Goal: Use online tool/utility: Use online tool/utility

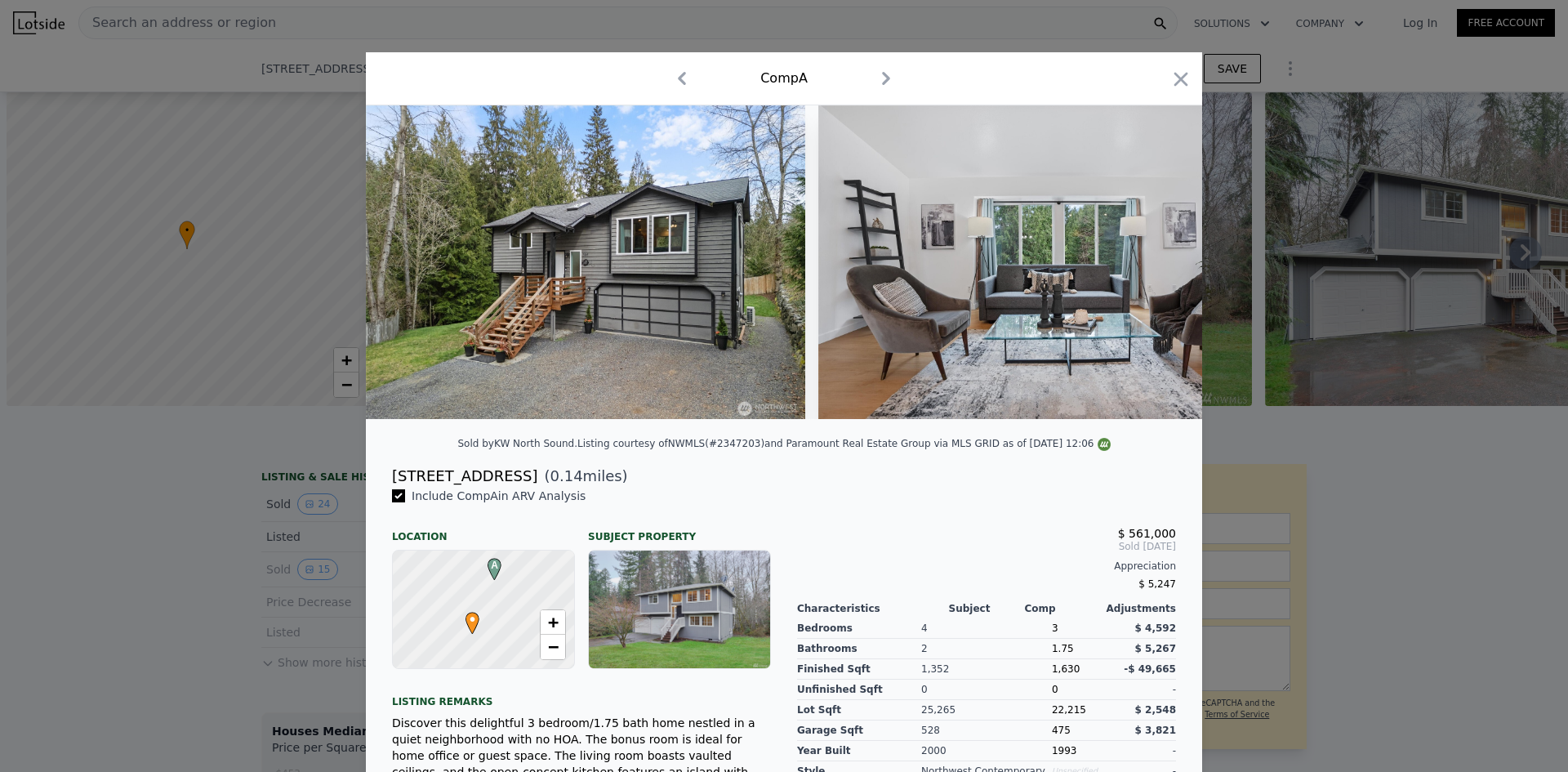
scroll to position [0, 3137]
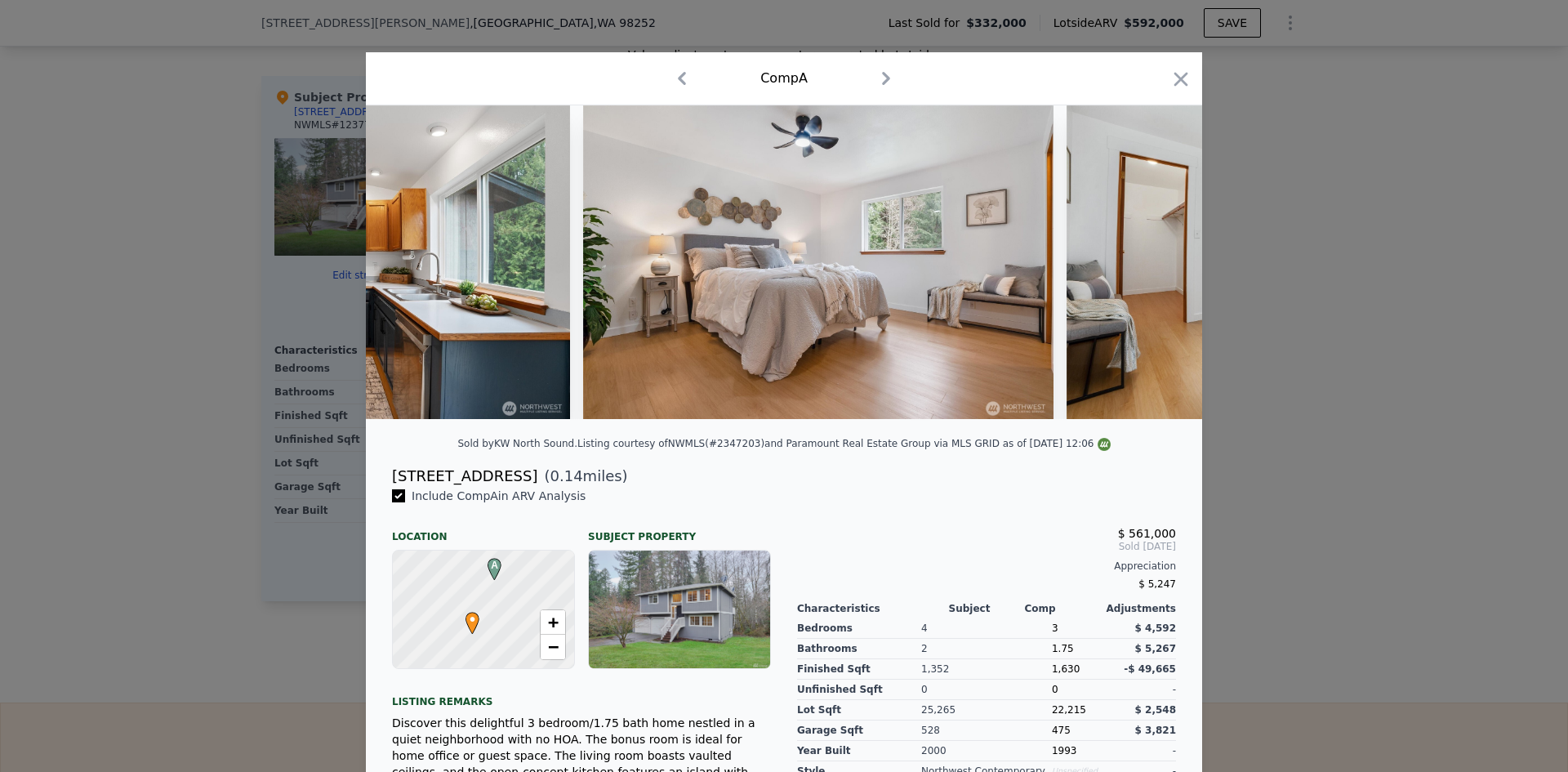
drag, startPoint x: 1172, startPoint y: 75, endPoint x: 878, endPoint y: 141, distance: 301.3
click at [1172, 75] on icon "button" at bounding box center [1181, 79] width 23 height 23
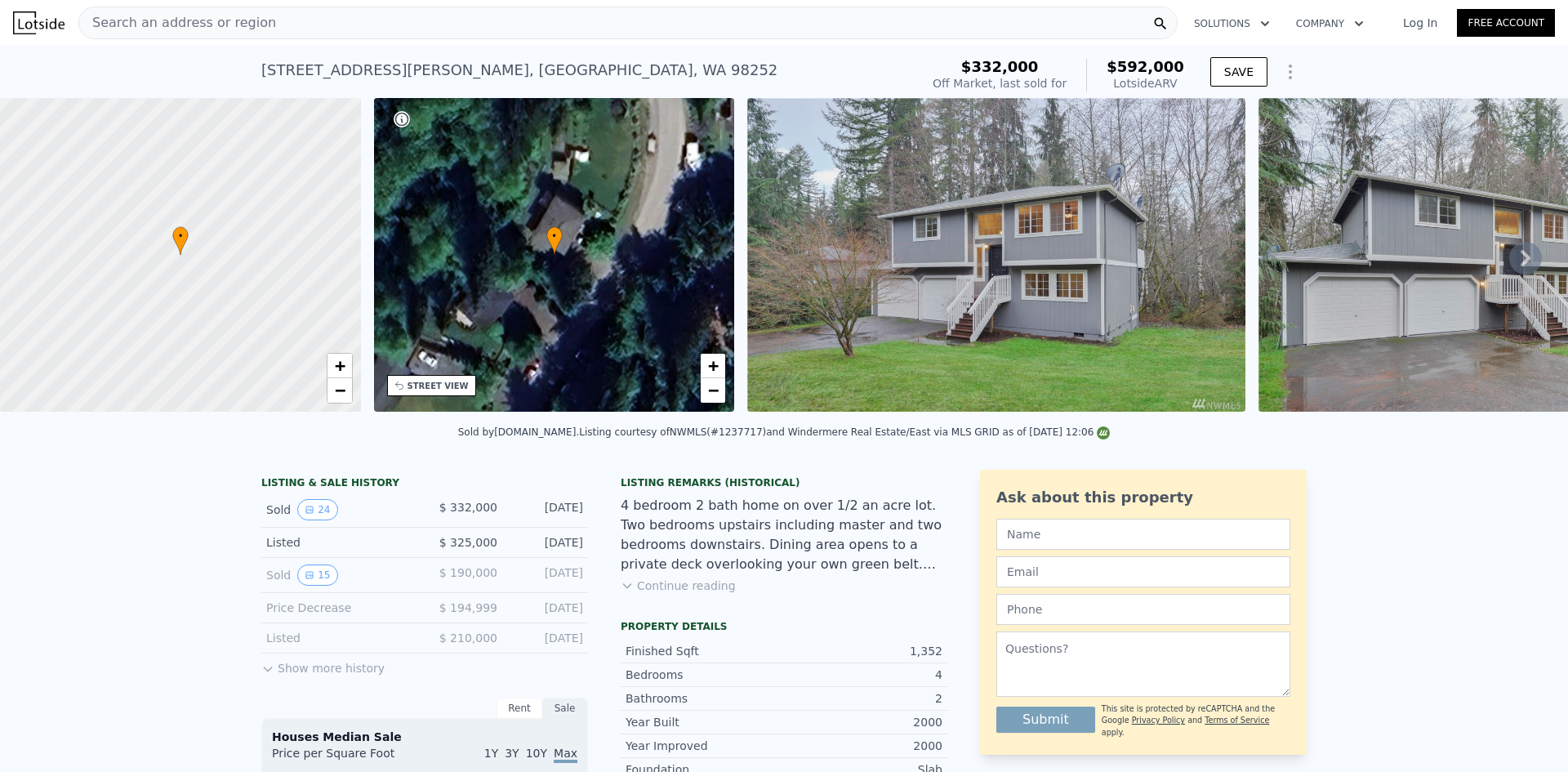
click at [222, 24] on span "Search an address or region" at bounding box center [178, 23] width 197 height 20
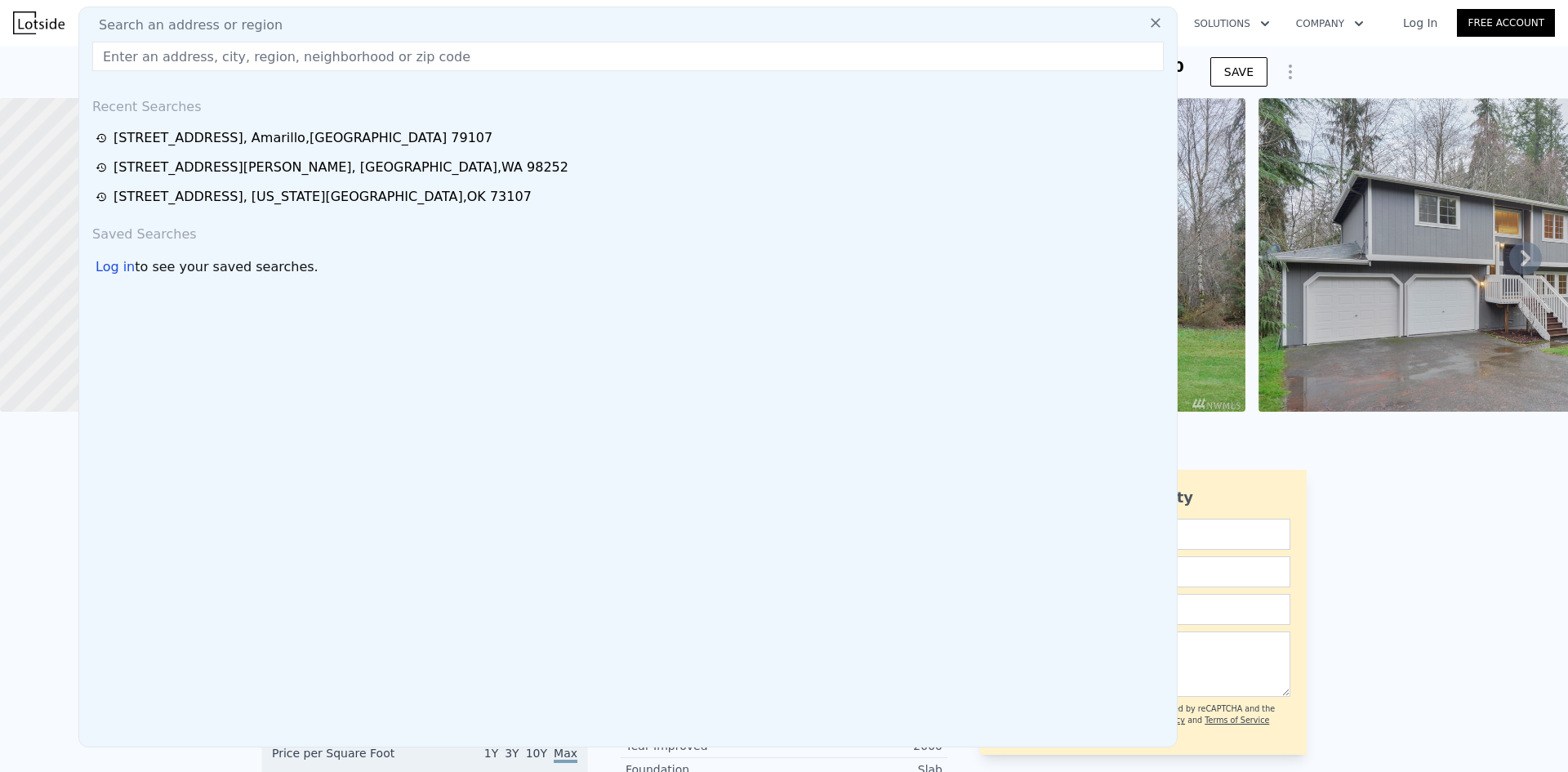
click at [319, 50] on input "text" at bounding box center [628, 57] width 1072 height 30
paste input "[STREET_ADDRESS]"
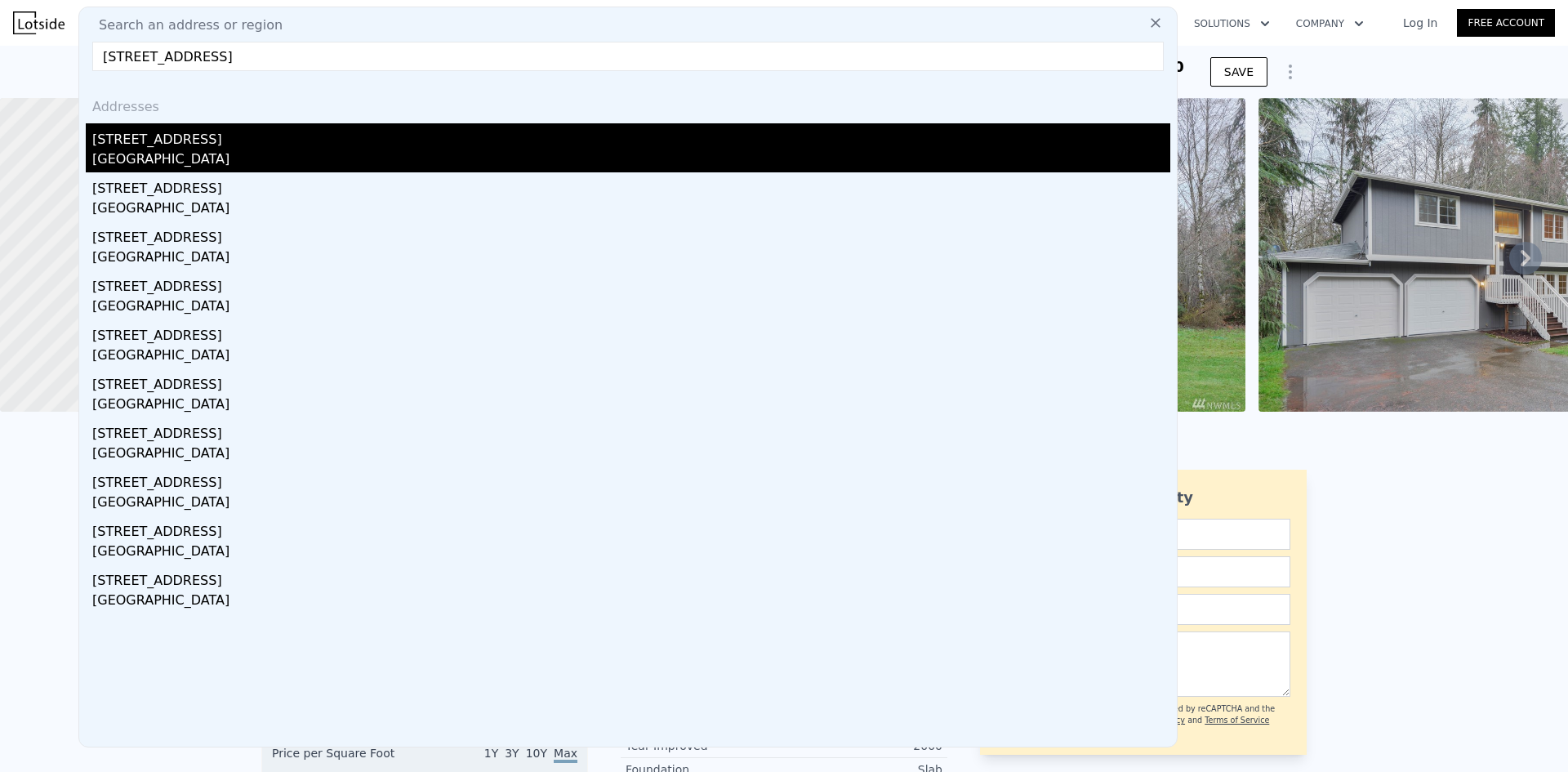
type input "[STREET_ADDRESS]"
click at [243, 153] on div "[GEOGRAPHIC_DATA]" at bounding box center [632, 160] width 1078 height 23
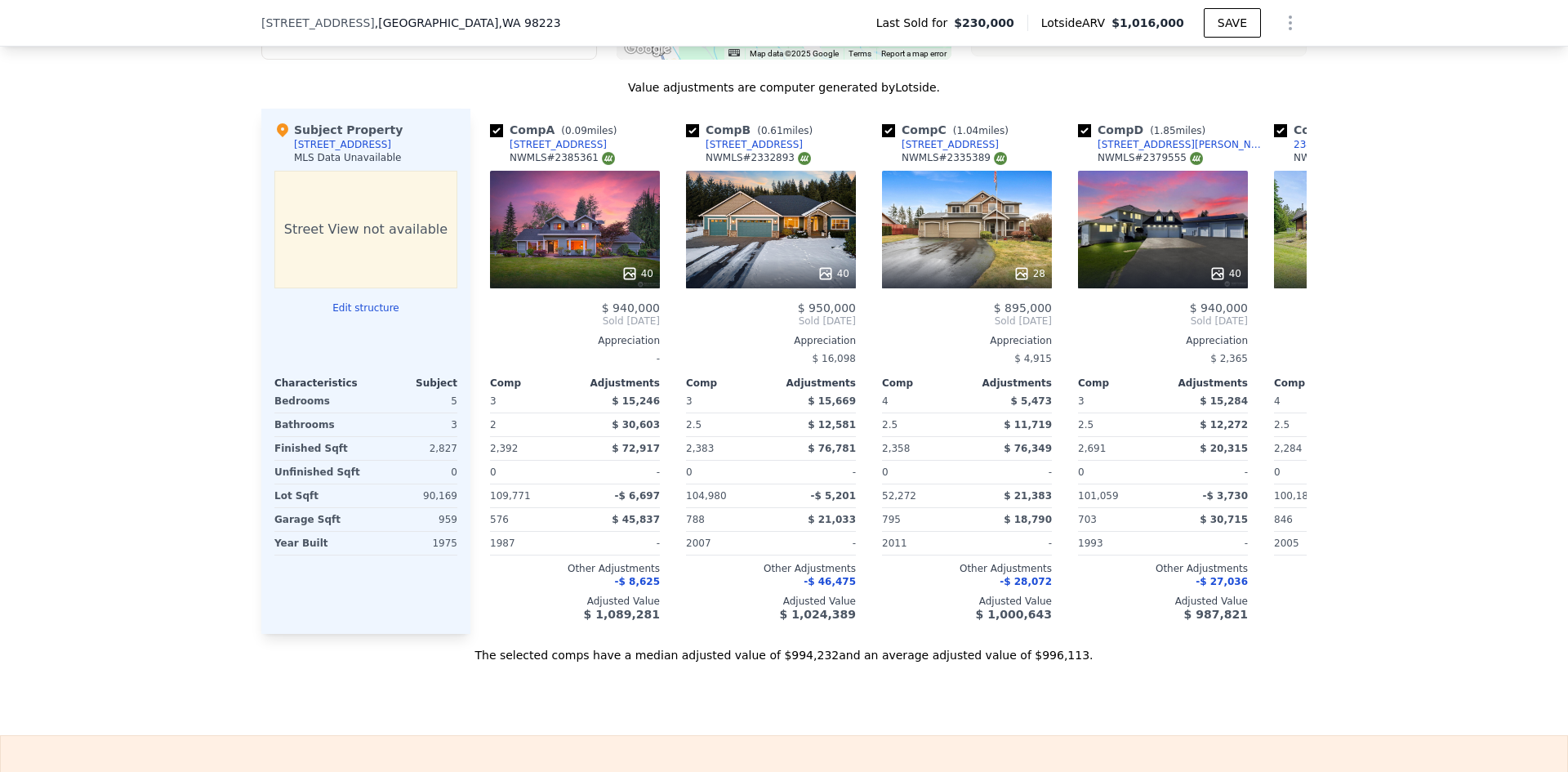
scroll to position [1546, 0]
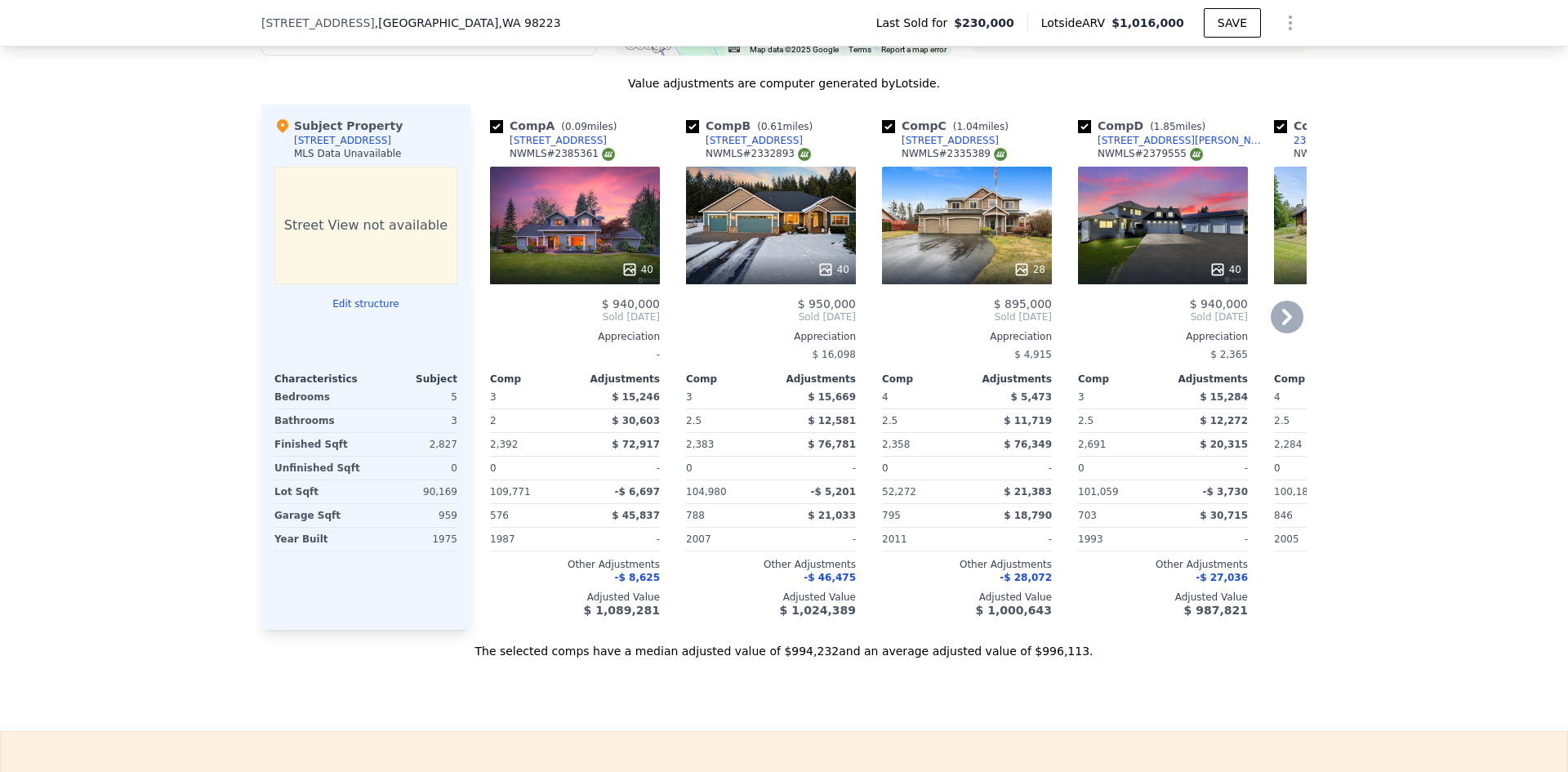
click at [1282, 322] on icon at bounding box center [1287, 316] width 10 height 16
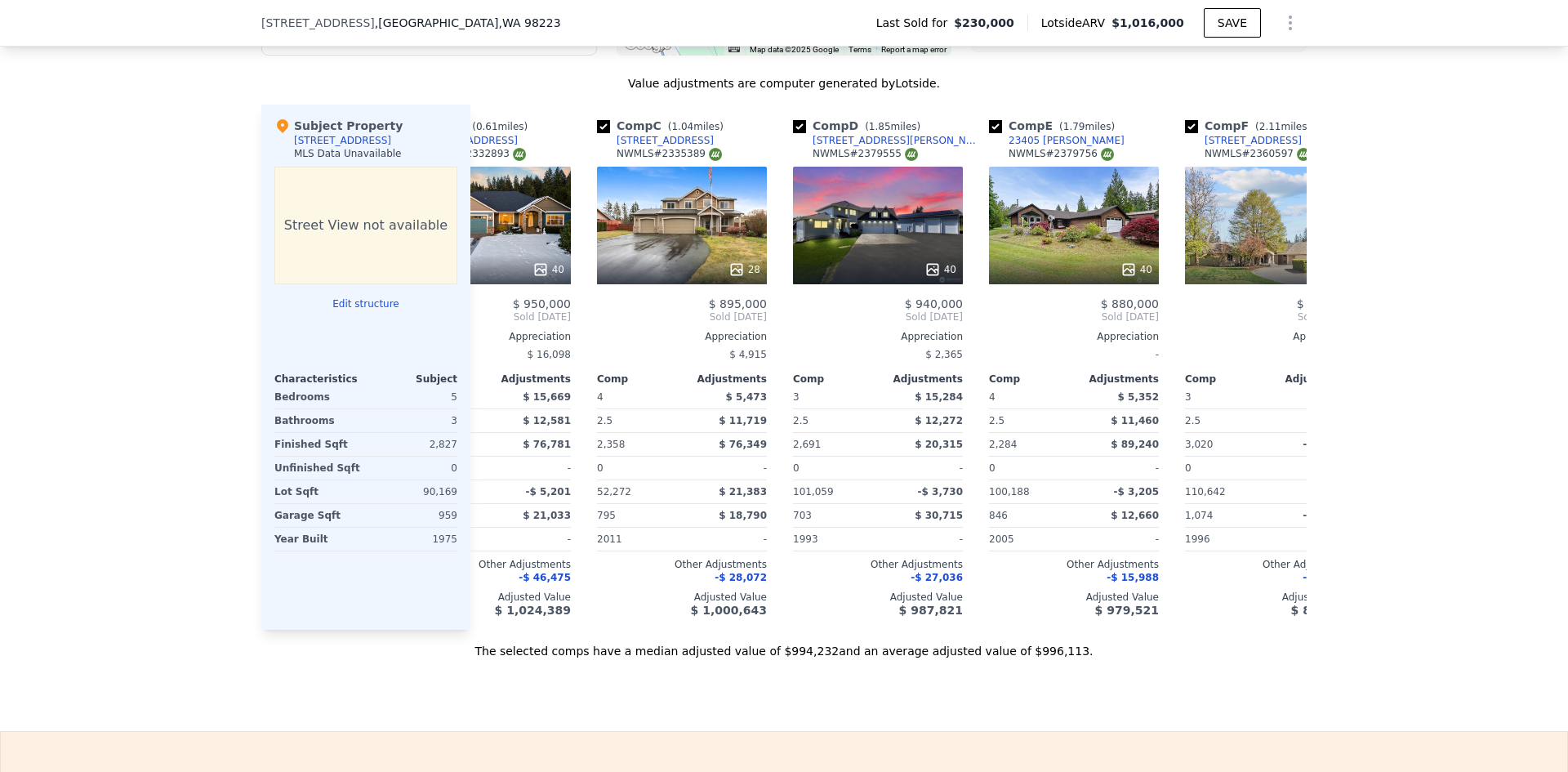
scroll to position [0, 392]
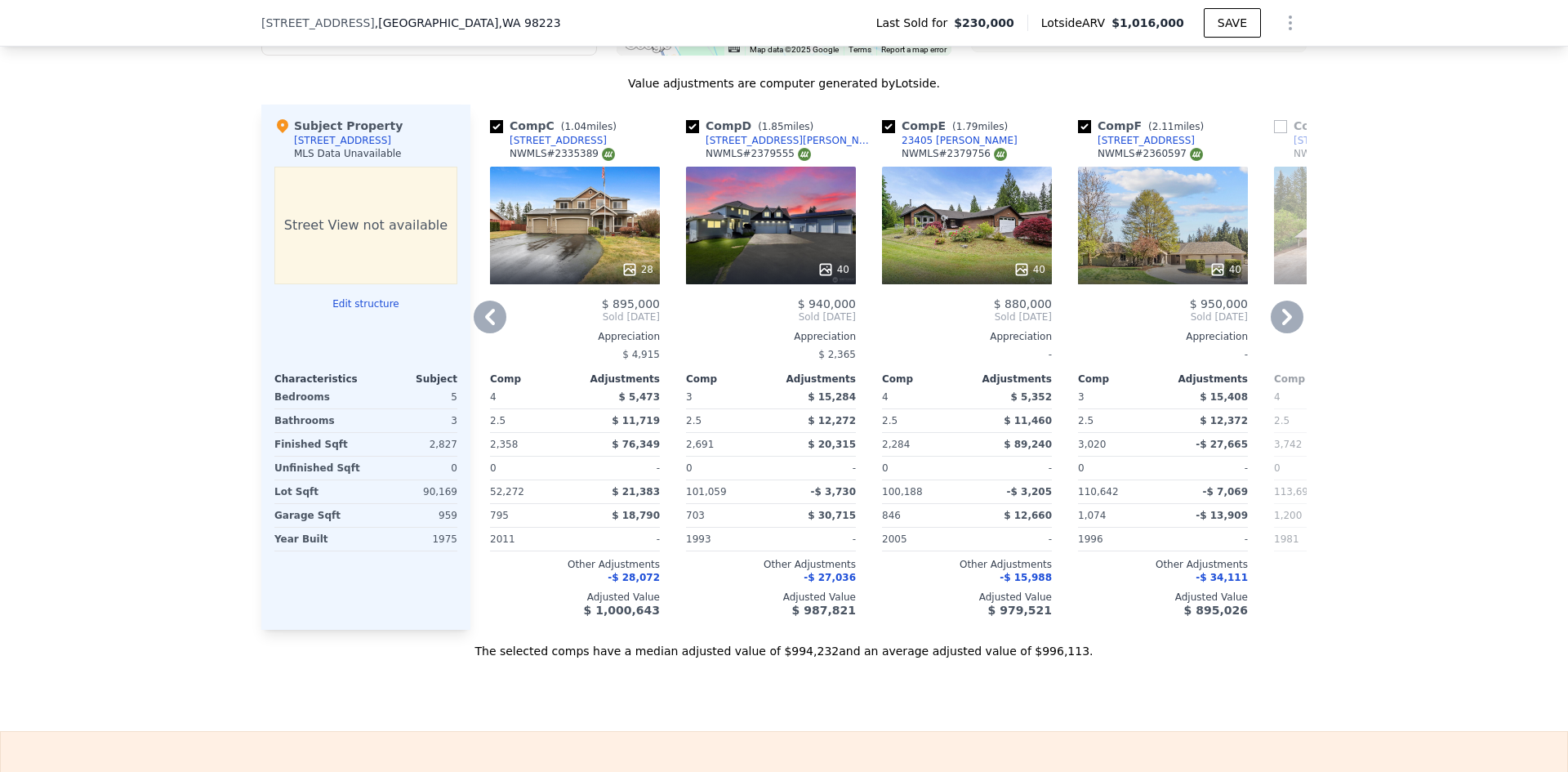
click at [1284, 325] on icon at bounding box center [1287, 316] width 10 height 16
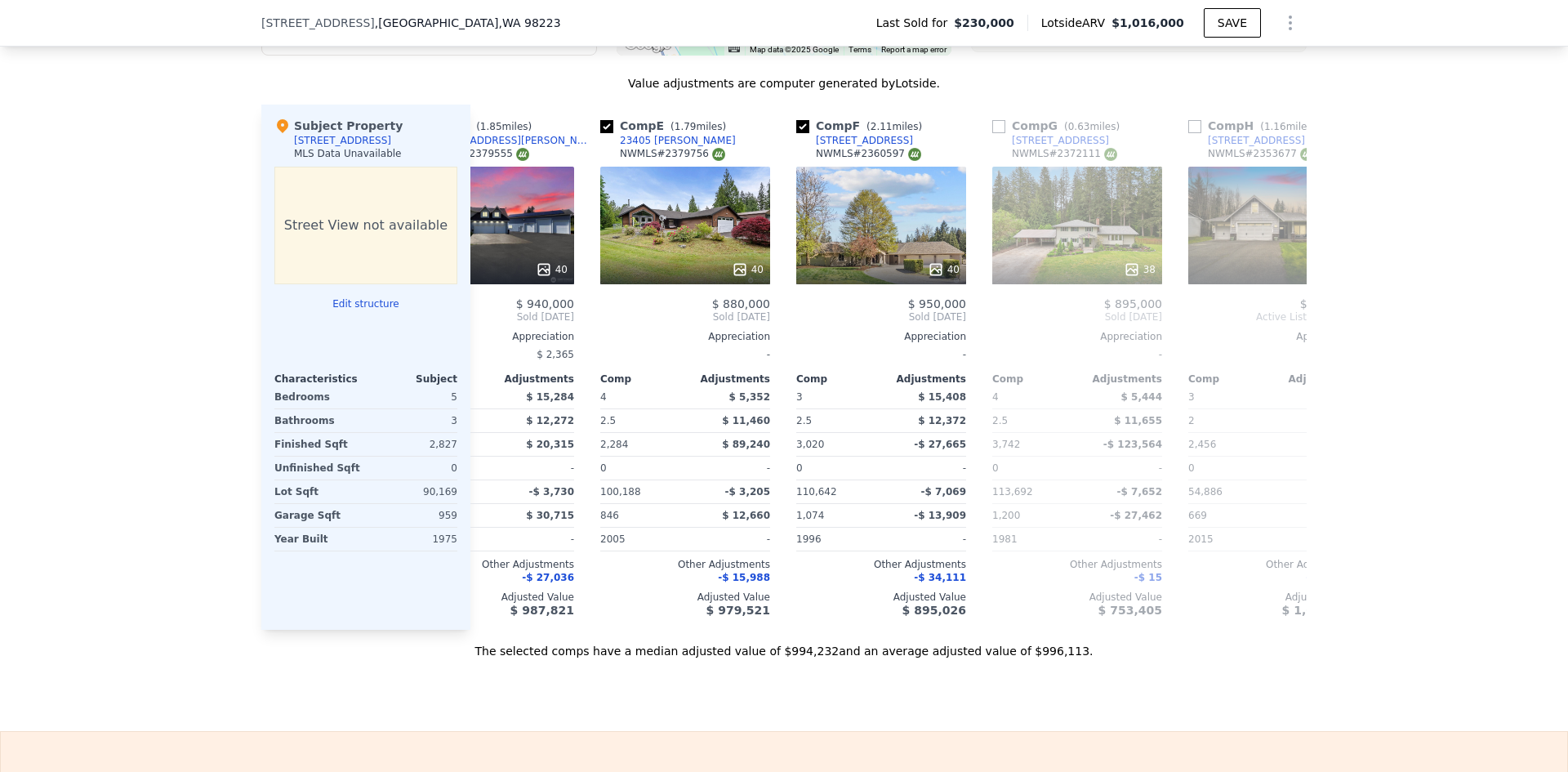
scroll to position [0, 771]
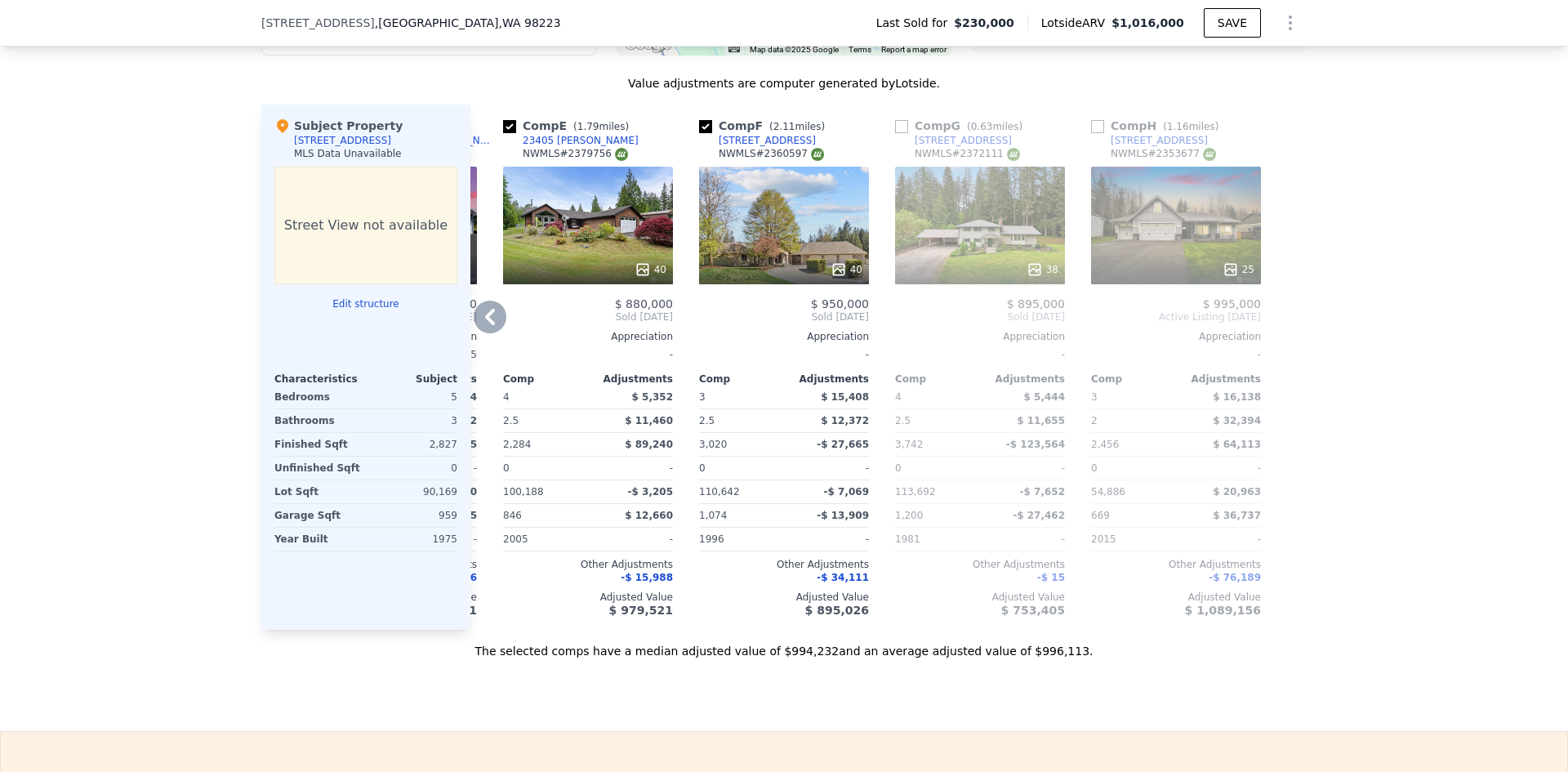
click at [479, 327] on icon at bounding box center [490, 316] width 33 height 33
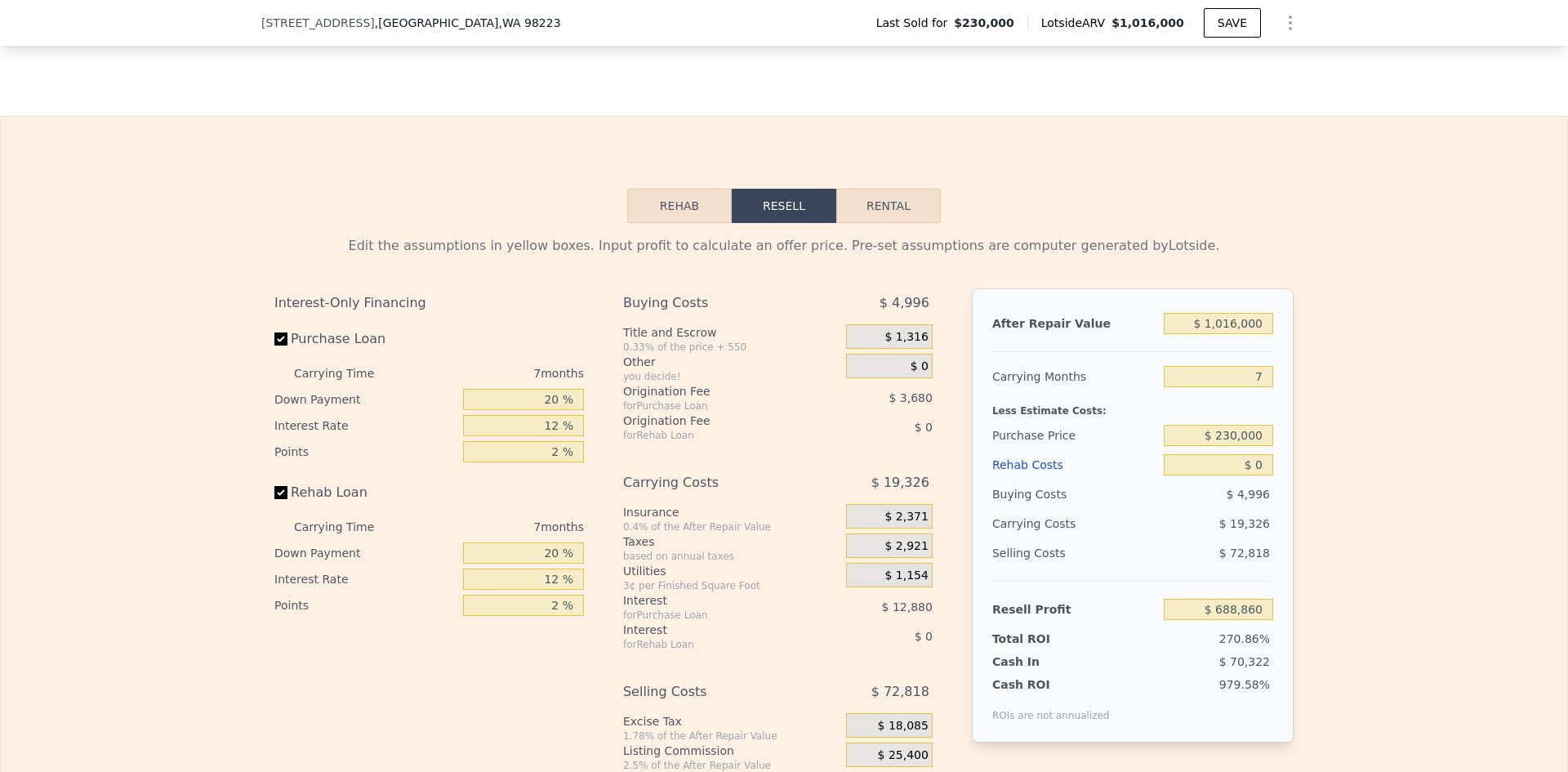
scroll to position [2200, 0]
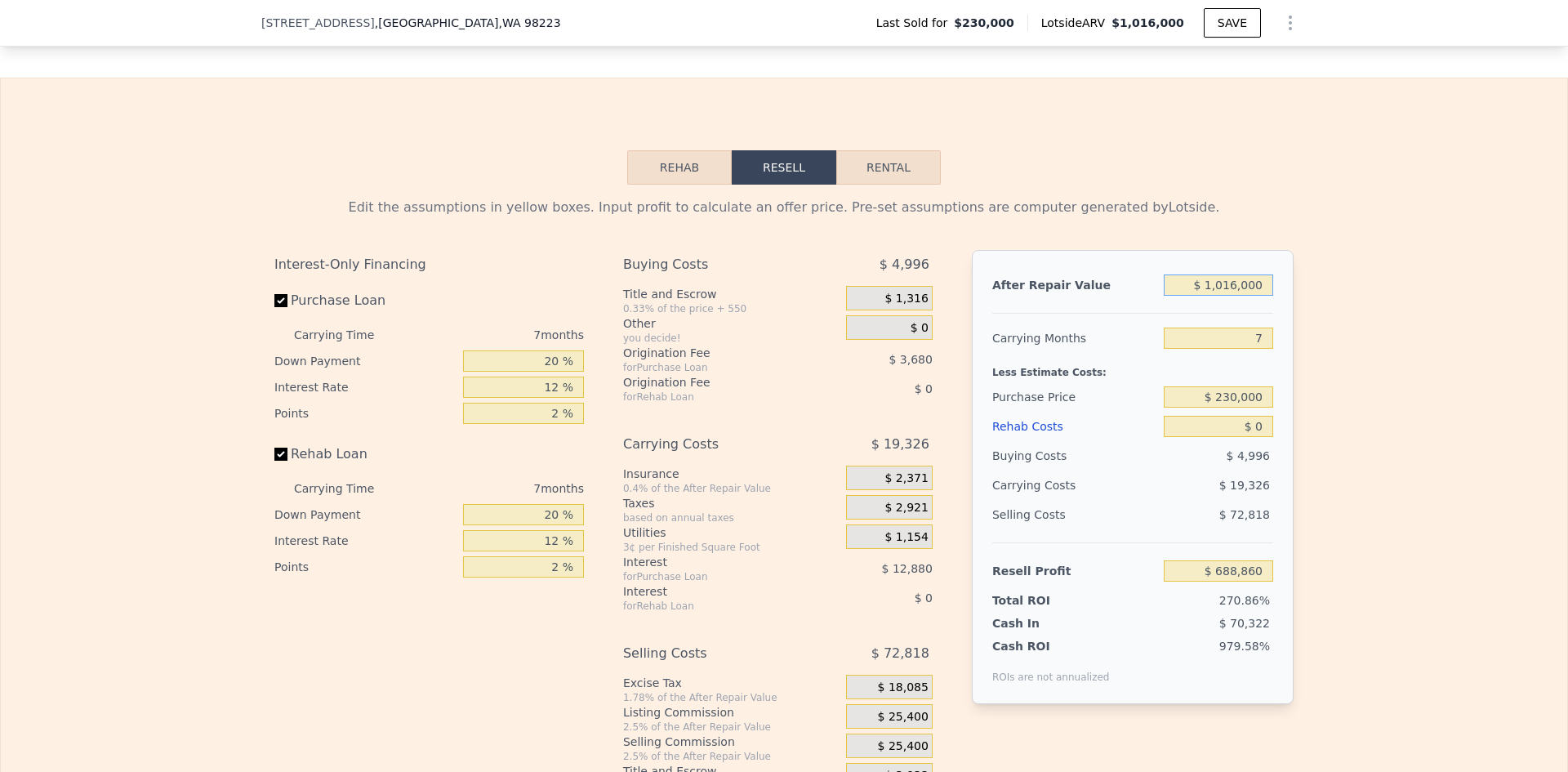
click at [1238, 295] on input "$ 1,016,000" at bounding box center [1219, 285] width 109 height 21
type input "$ 8"
type input "-$ 252,493"
type input "$ 88"
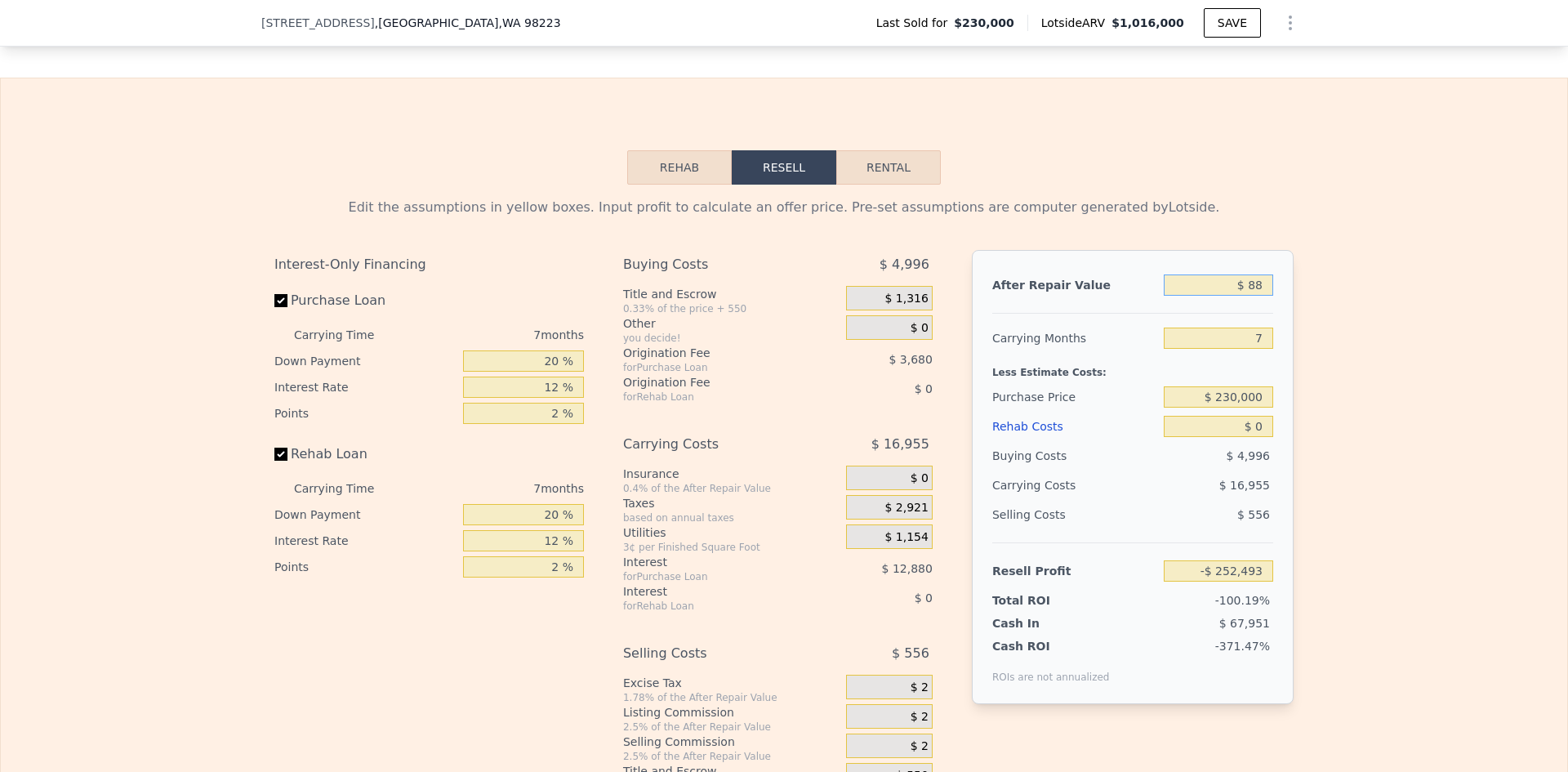
type input "-$ 252,419"
type input "$ 880"
type input "-$ 251,686"
type input "$ 880,000"
type input "$ 562,852"
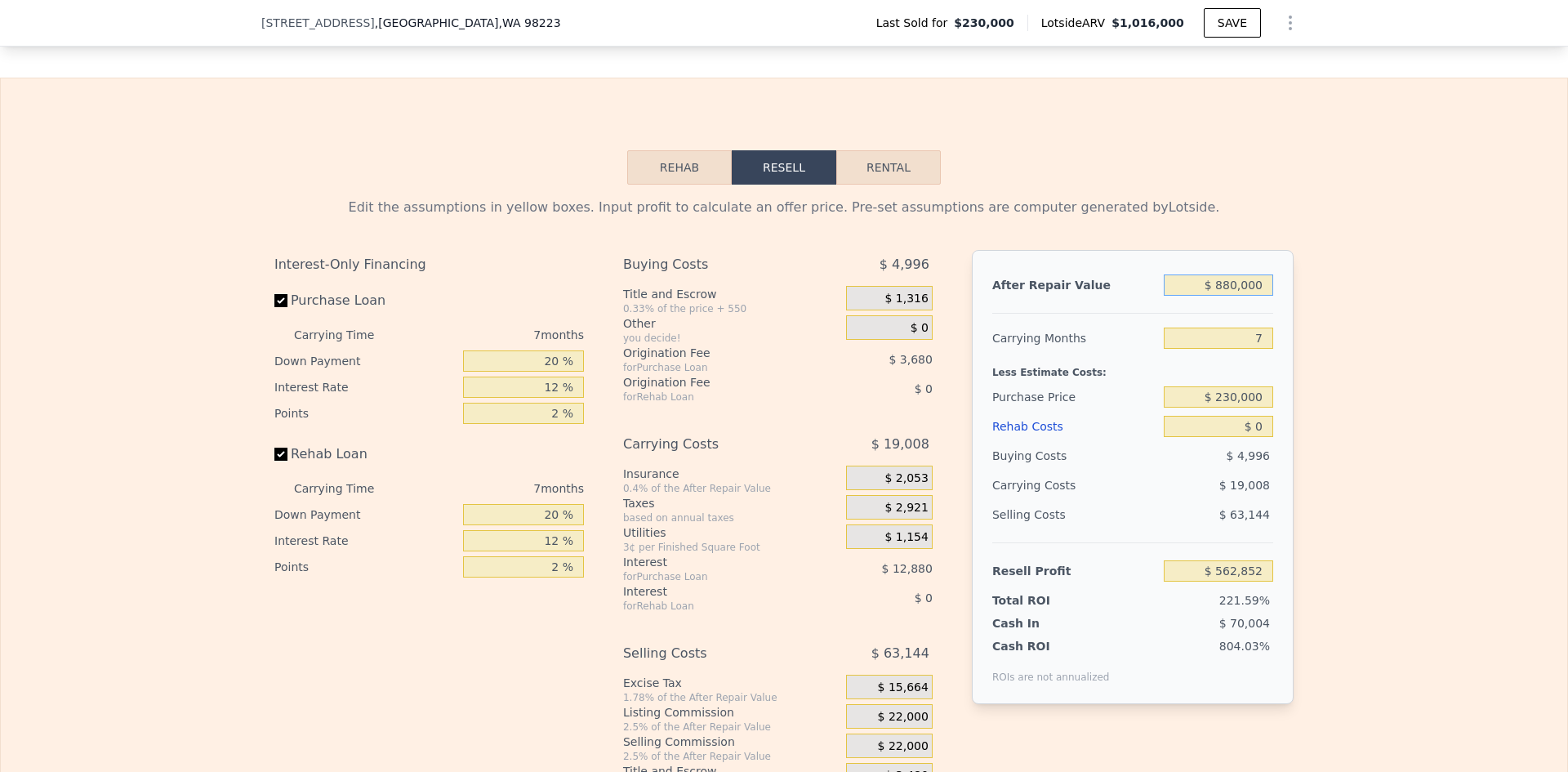
type input "$ 880,000"
click at [1250, 349] on input "7" at bounding box center [1219, 337] width 109 height 21
type input "4"
type input "$ 570,999"
type input "4"
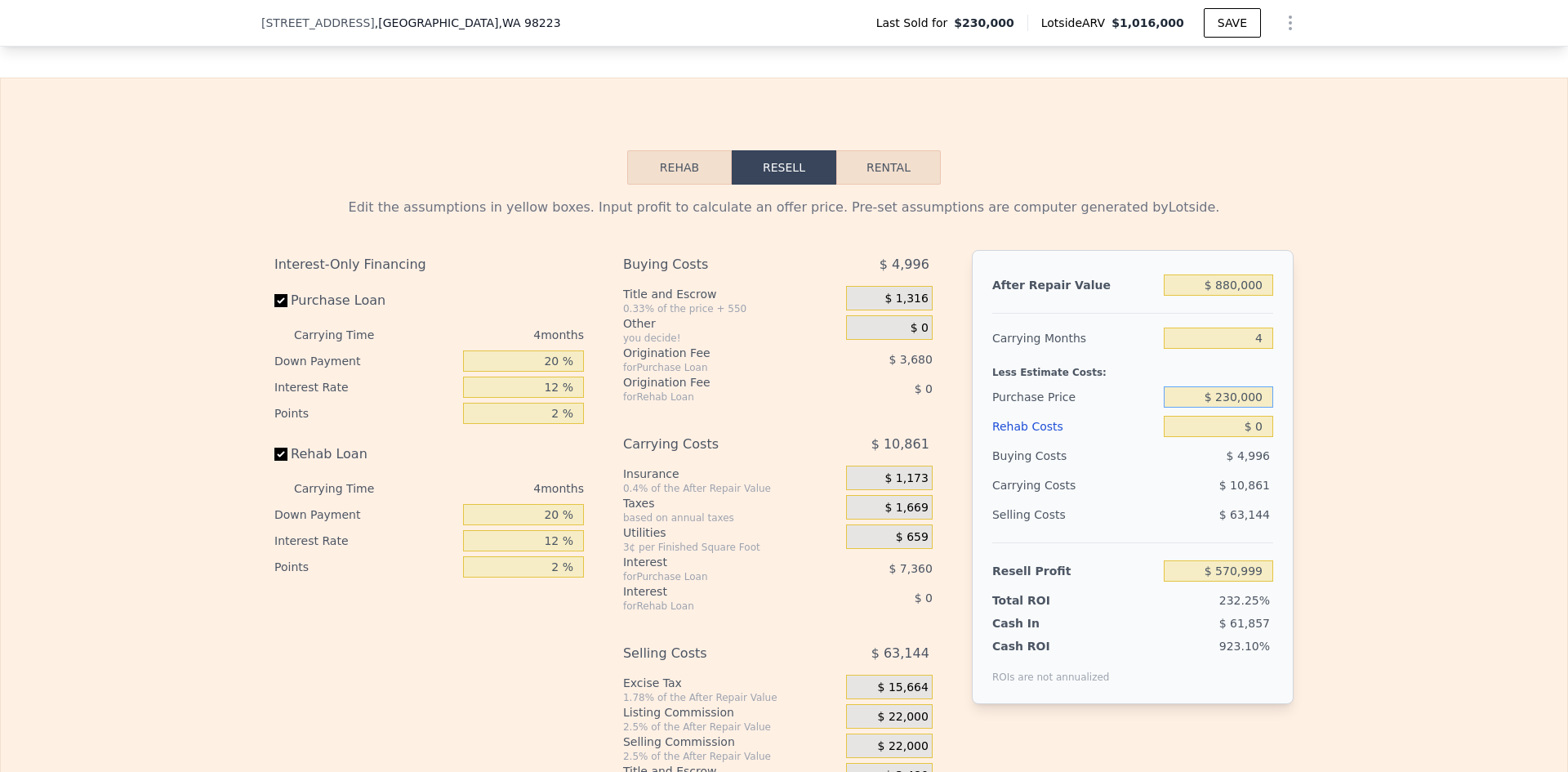
click at [1239, 408] on input "$ 230,000" at bounding box center [1219, 396] width 109 height 21
type input "$ 560,000"
click at [1257, 437] on input "$ 0" at bounding box center [1219, 426] width 109 height 21
type input "$ 224,060"
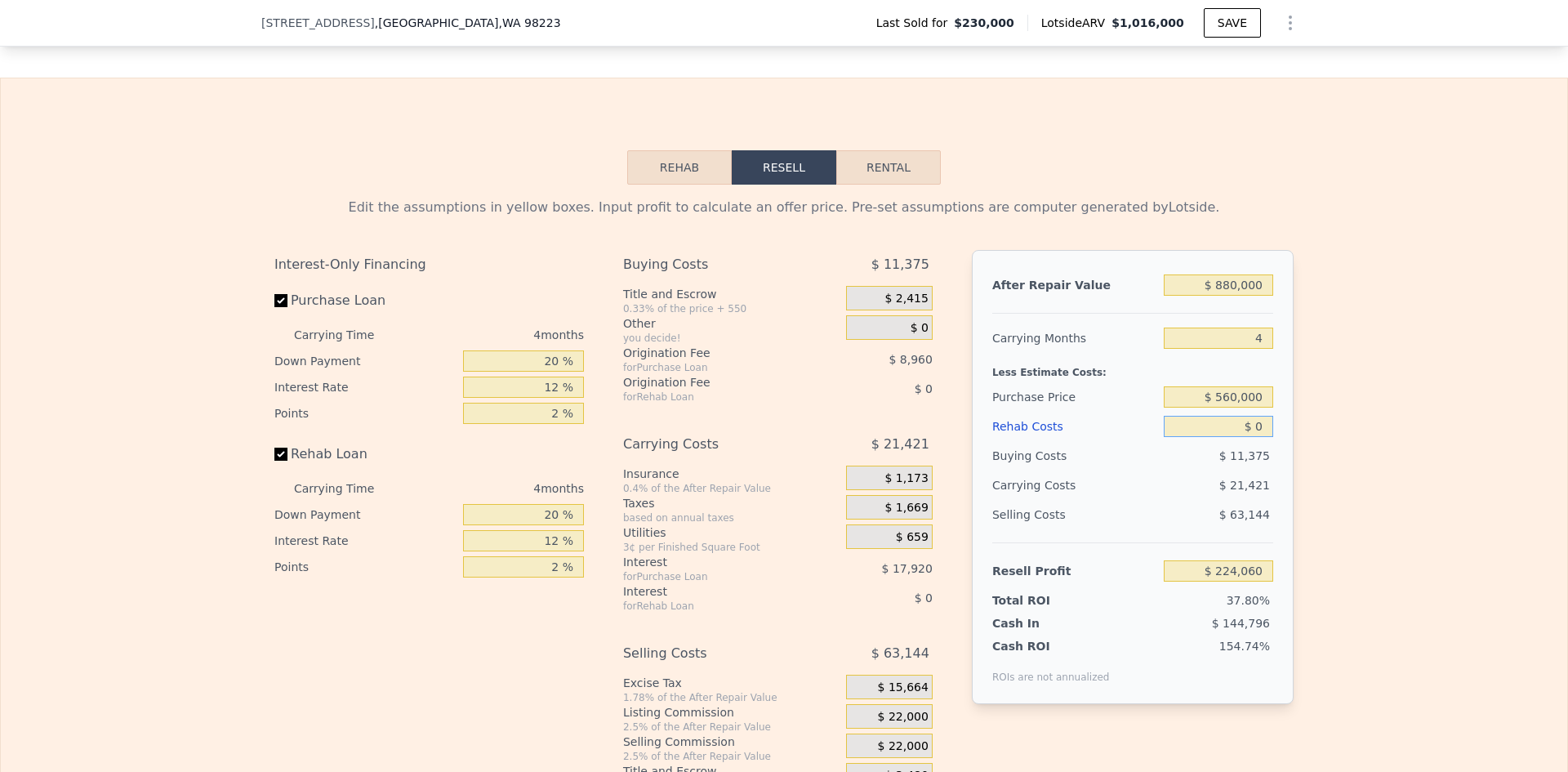
drag, startPoint x: 1261, startPoint y: 447, endPoint x: 1252, endPoint y: 447, distance: 9.0
click at [1252, 437] on input "$ 0" at bounding box center [1219, 426] width 109 height 21
type input "$ 1"
type input "$ 224,059"
type input "$ 10"
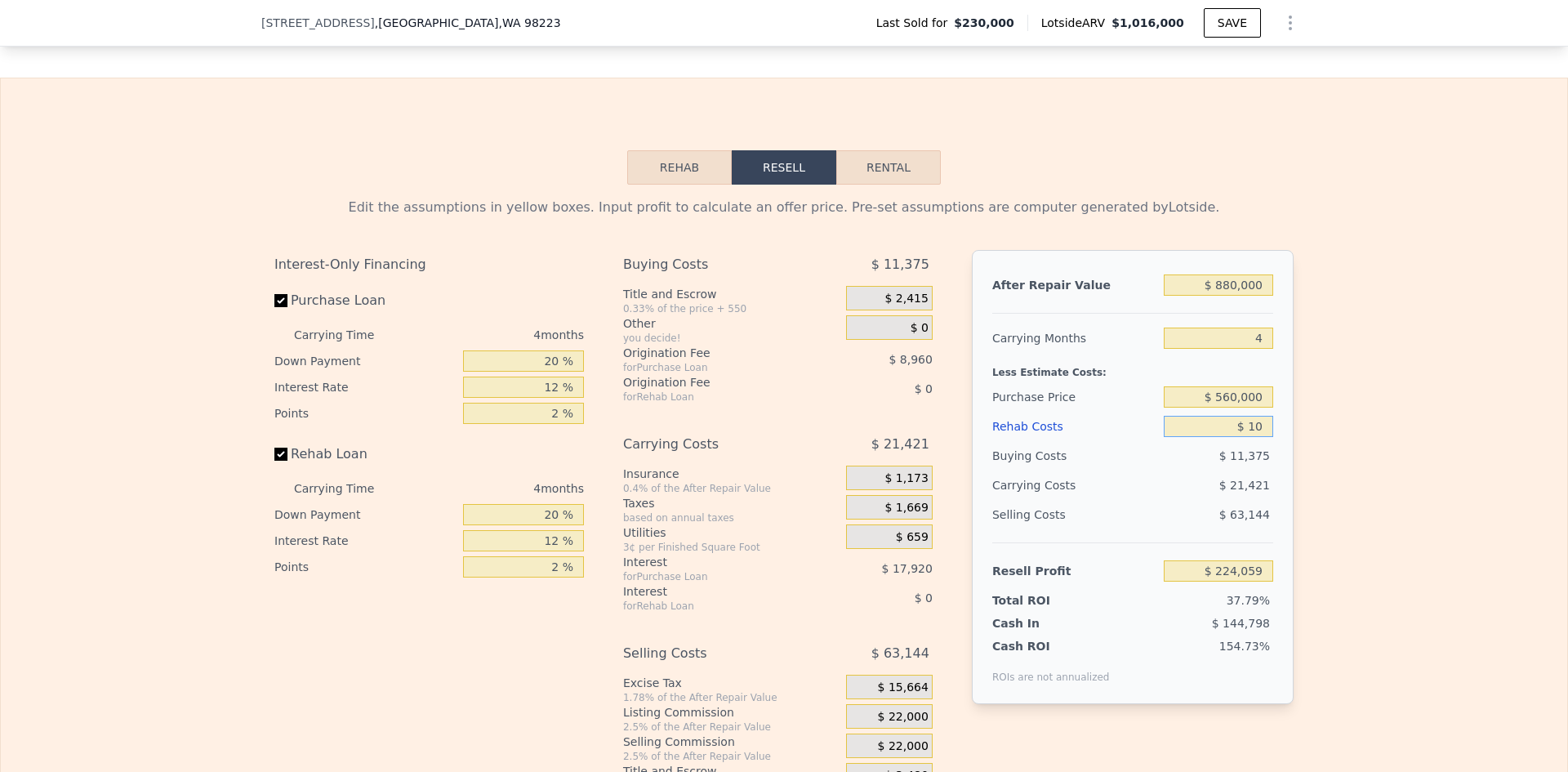
type input "$ 224,050"
type input "$ 100"
type input "$ 223,954"
type input "$ 10,000"
type input "$ 213,580"
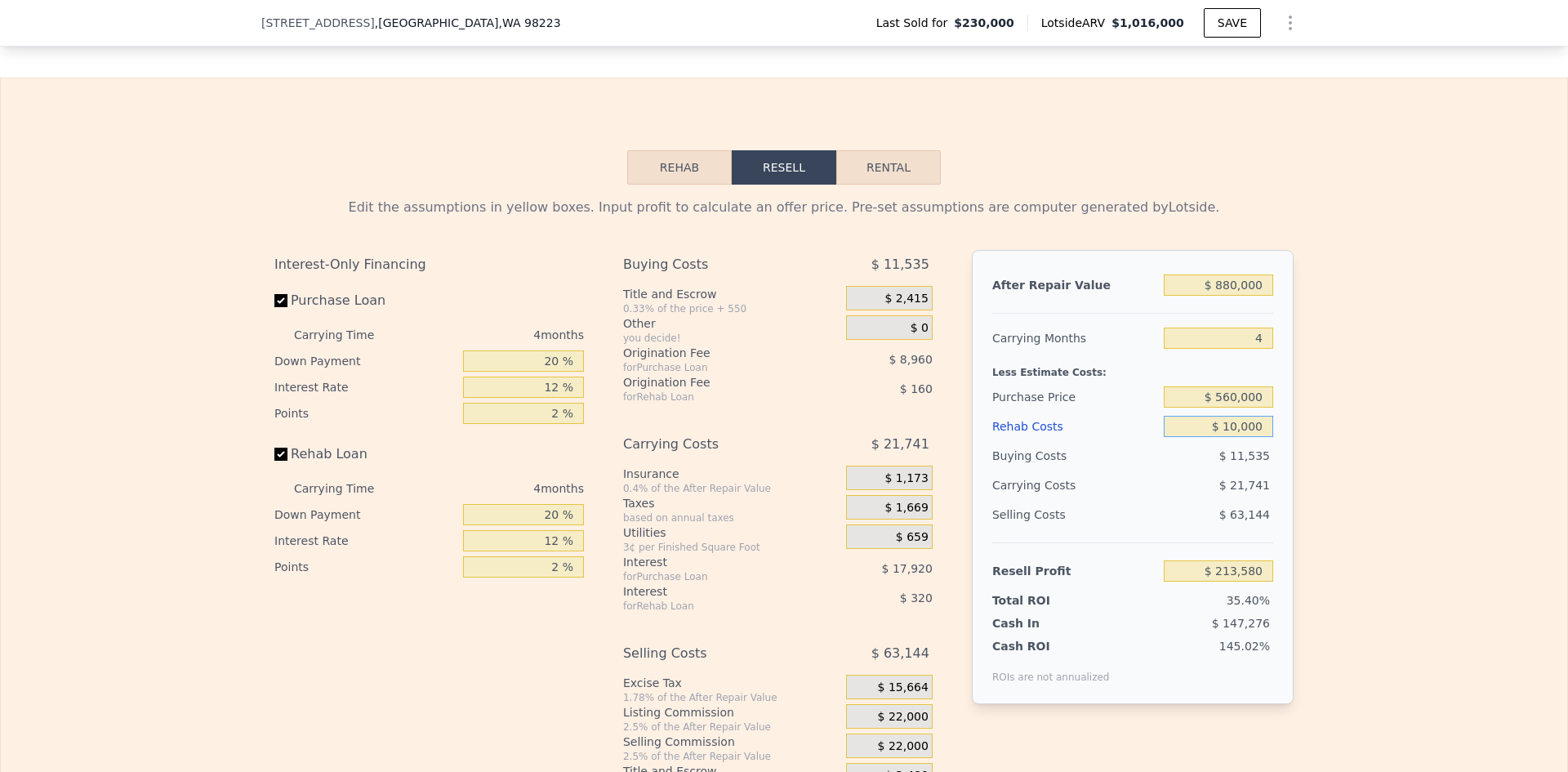
type input "$ 100,000"
type input "$ 119,260"
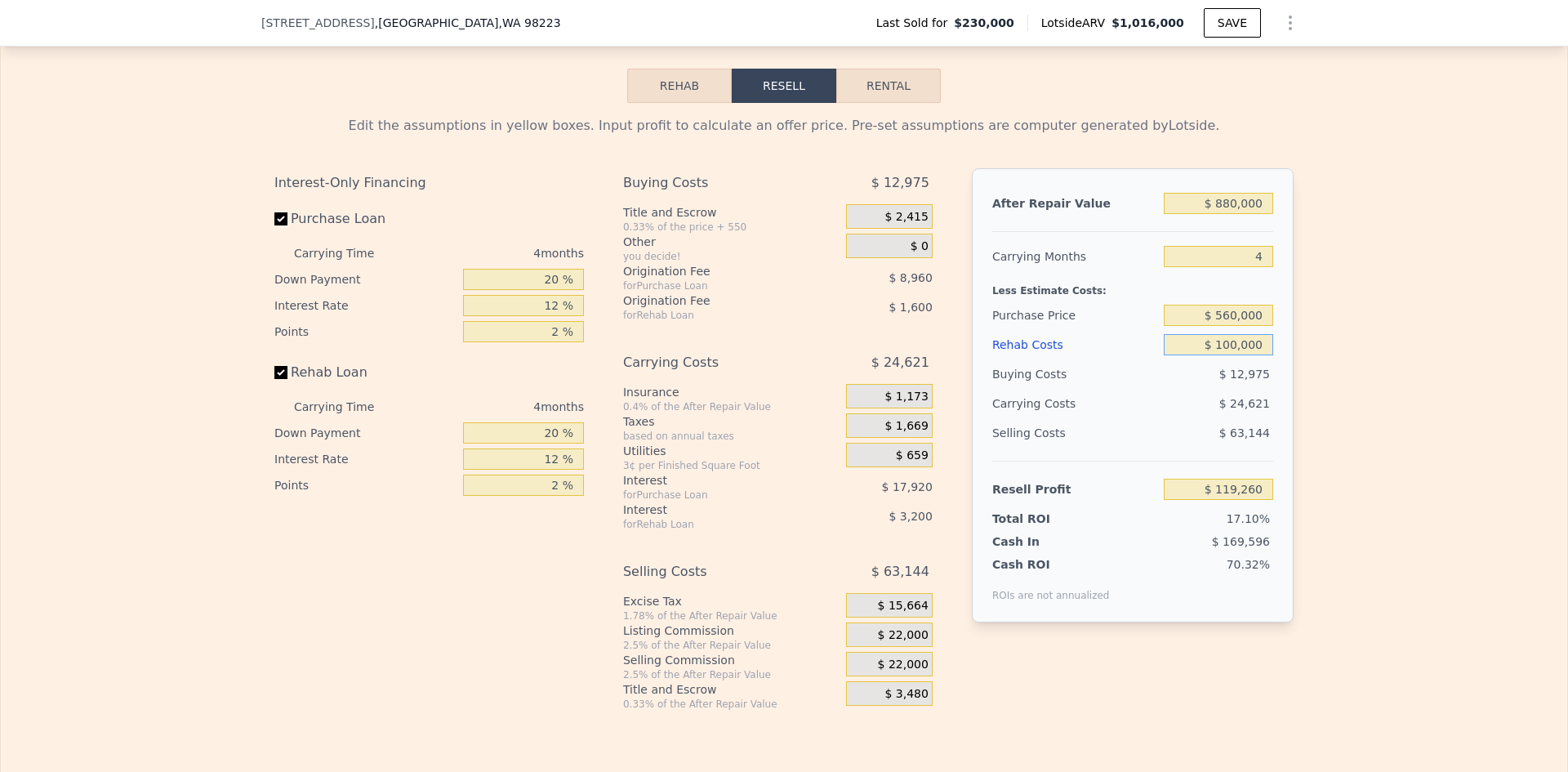
type input "$ 100,000"
click at [547, 290] on input "20 %" at bounding box center [523, 279] width 121 height 21
type input "10 %"
type input "$ 115,900"
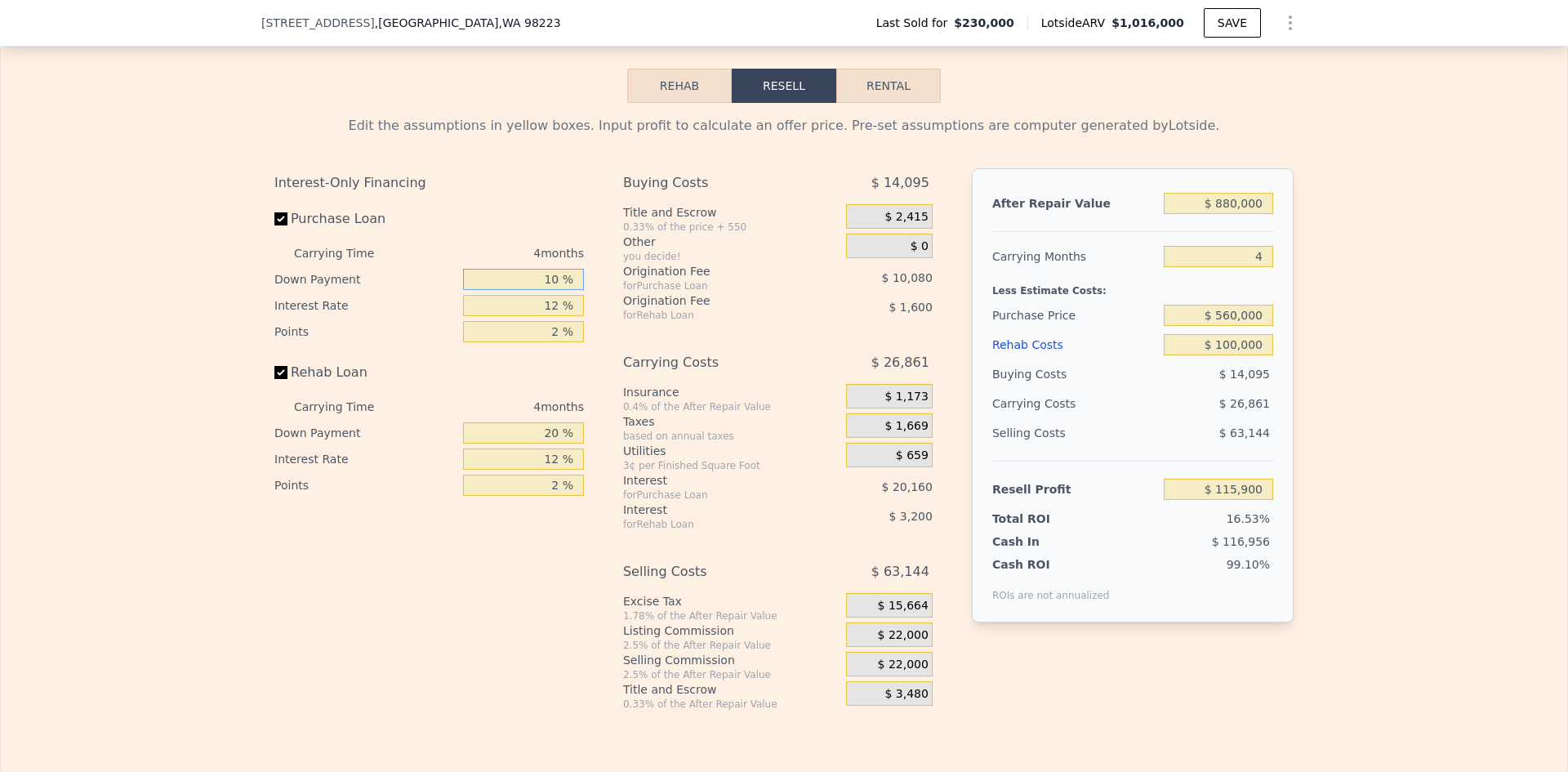
type input "10 %"
type input "$ 119,260"
type input "10 %"
type input "1 %"
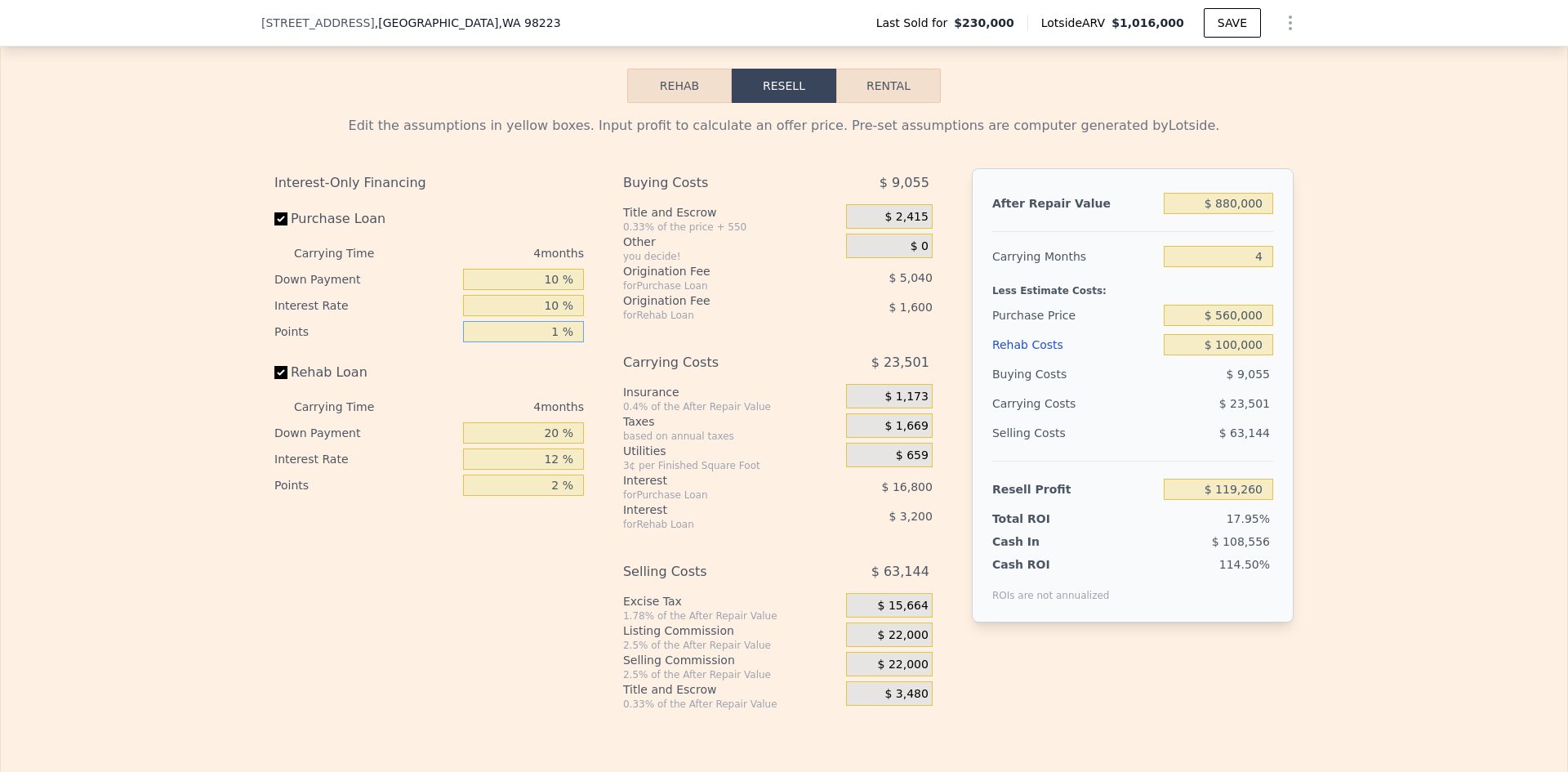
type input "$ 124,300"
type input "1 %"
type input "10 %"
type input "$ 123,700"
type input "10 %"
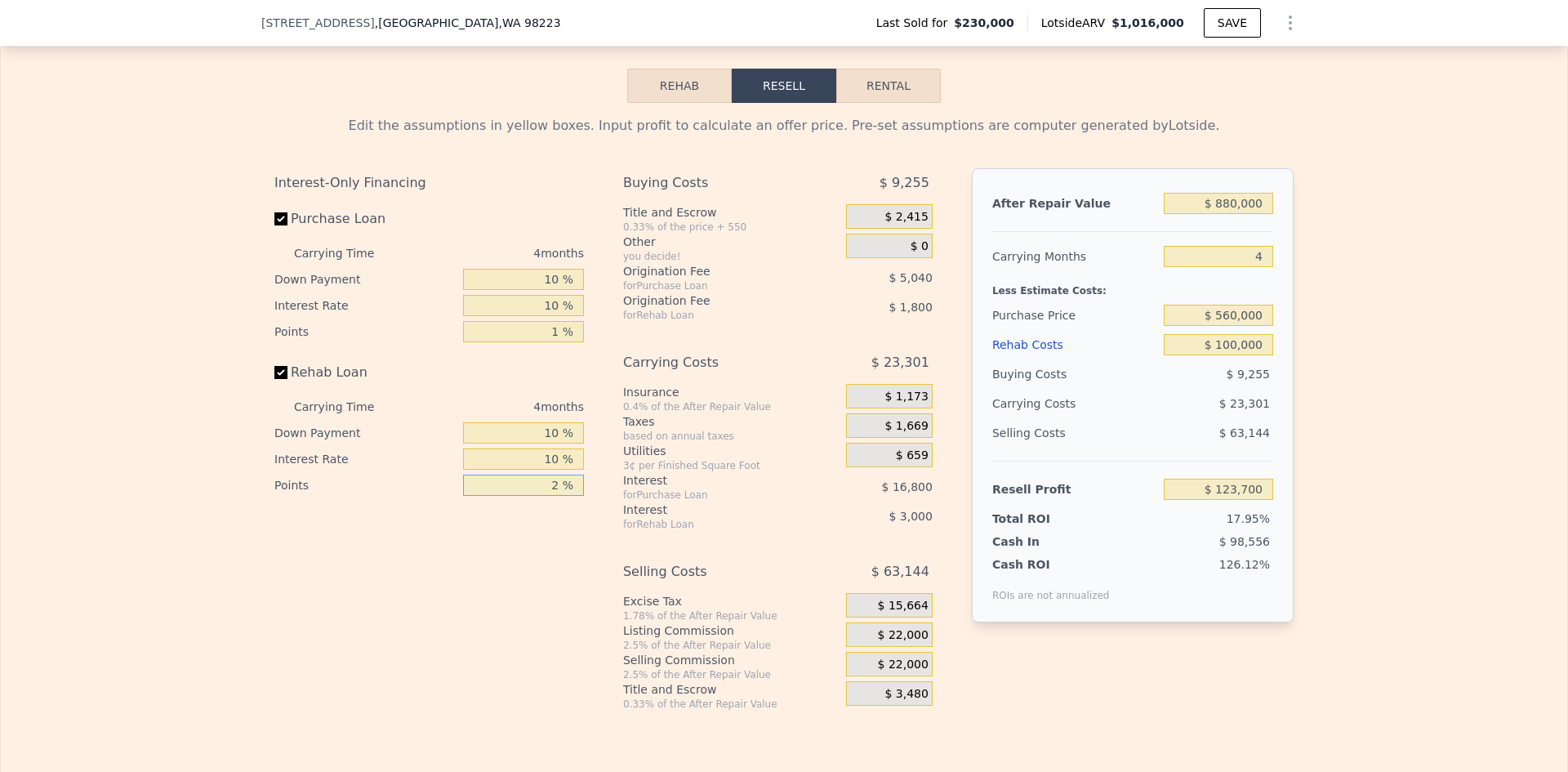
type input "$ 124,300"
type input "1 %"
type input "$ 125,200"
type input "1 %"
click at [909, 643] on span "$ 22,000" at bounding box center [903, 635] width 51 height 15
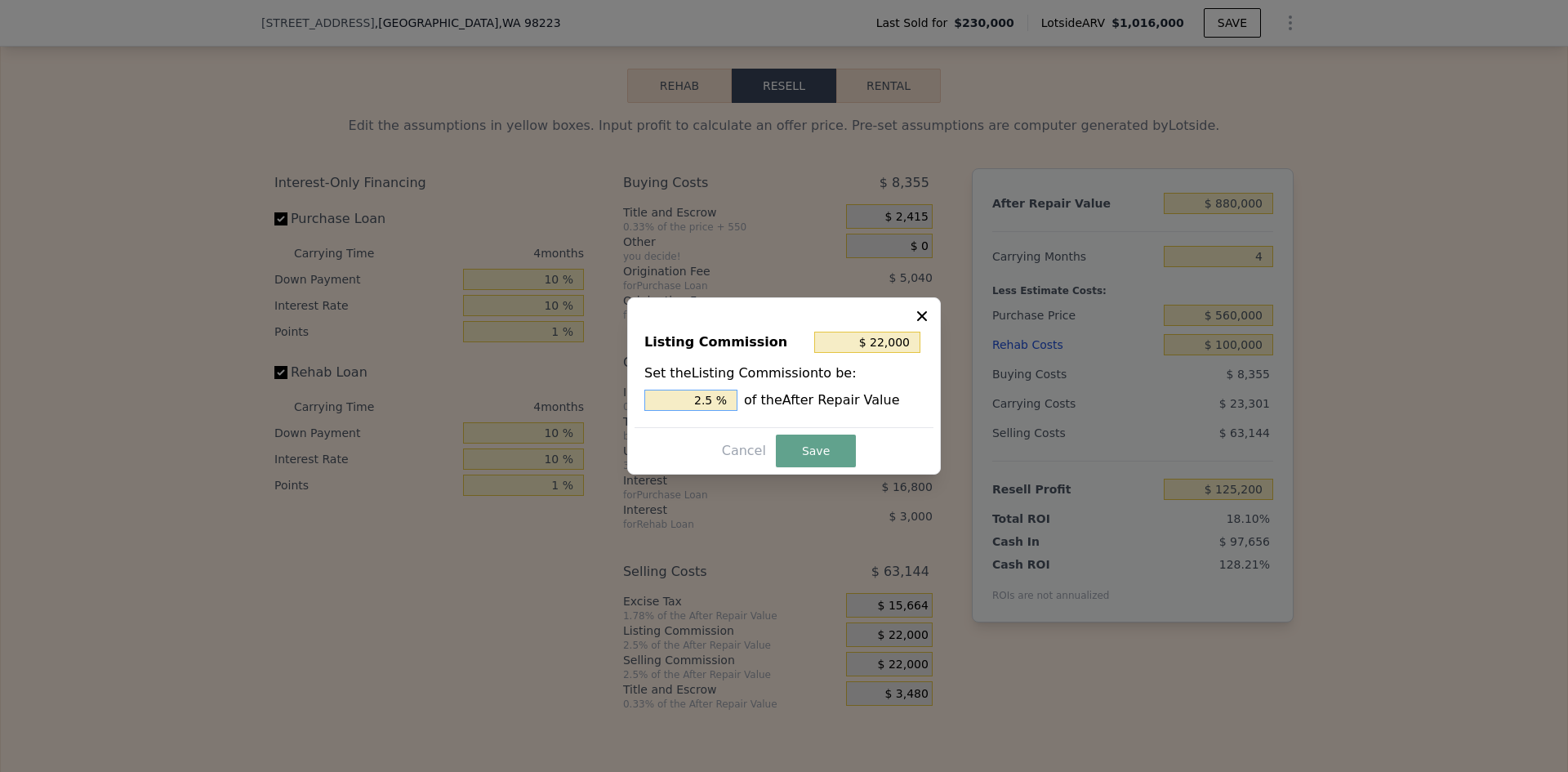
drag, startPoint x: 706, startPoint y: 399, endPoint x: 719, endPoint y: 398, distance: 13.0
click at [717, 399] on input "2.5 %" at bounding box center [691, 400] width 94 height 21
type input "$ 17,600"
type input "2 %"
click at [799, 441] on button "Save" at bounding box center [816, 451] width 80 height 33
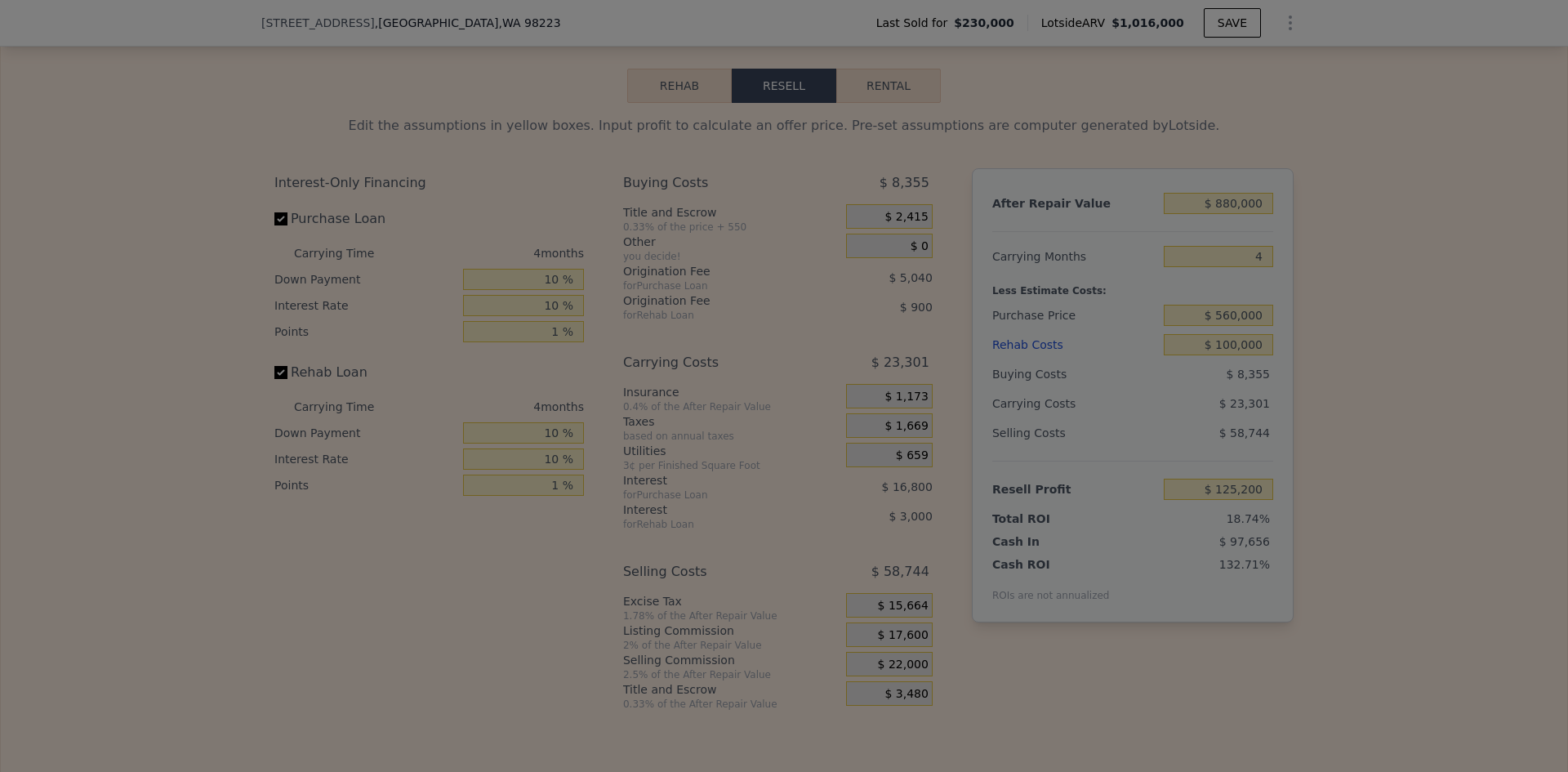
type input "$ 129,600"
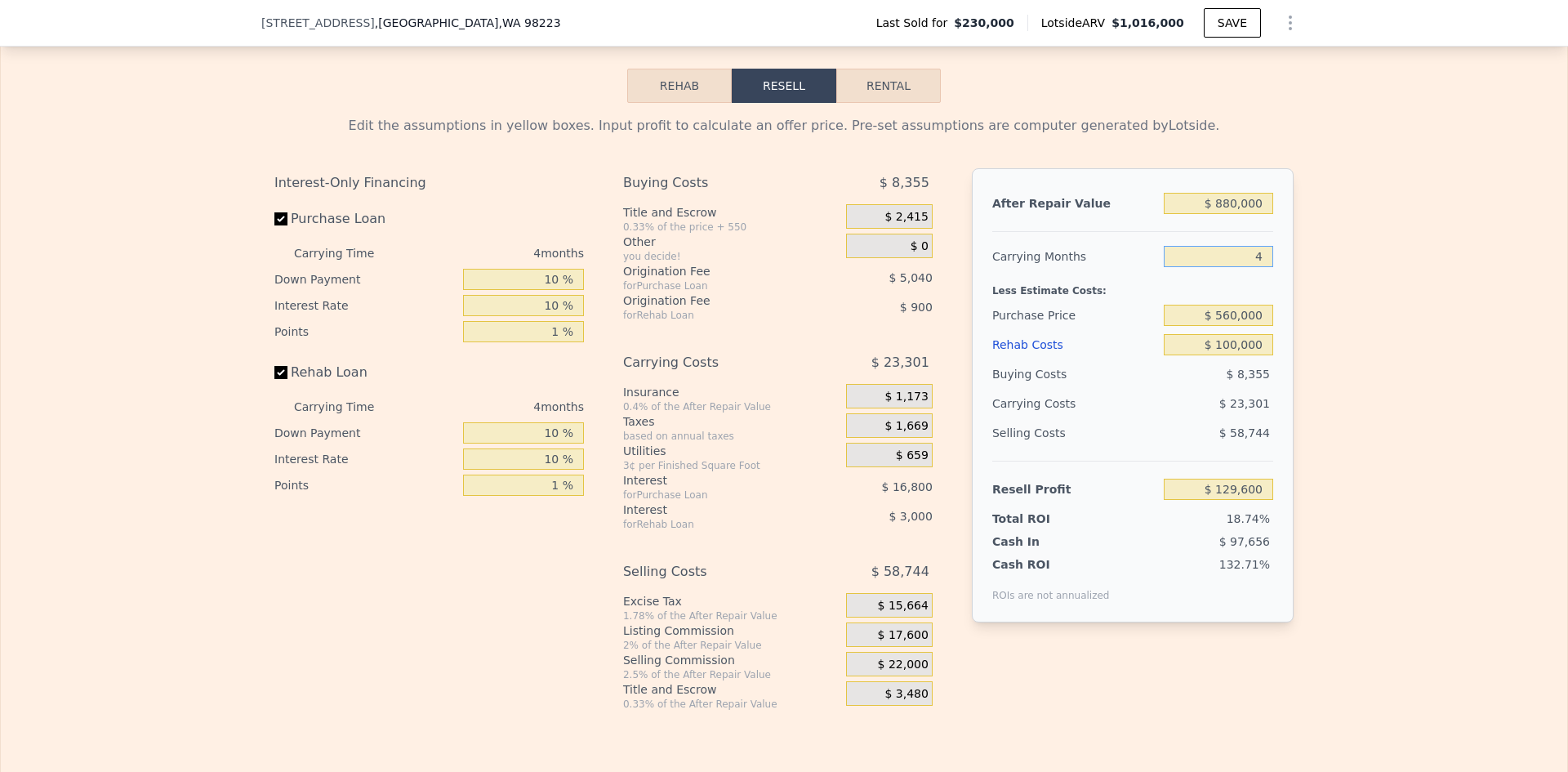
click at [1252, 267] on input "4" at bounding box center [1219, 256] width 109 height 21
click at [1231, 326] on input "$ 560,000" at bounding box center [1219, 314] width 109 height 21
drag, startPoint x: 1231, startPoint y: 336, endPoint x: 1217, endPoint y: 335, distance: 14.0
click at [1217, 326] on input "$ 560,000" at bounding box center [1219, 314] width 109 height 21
type input "$ 600,000"
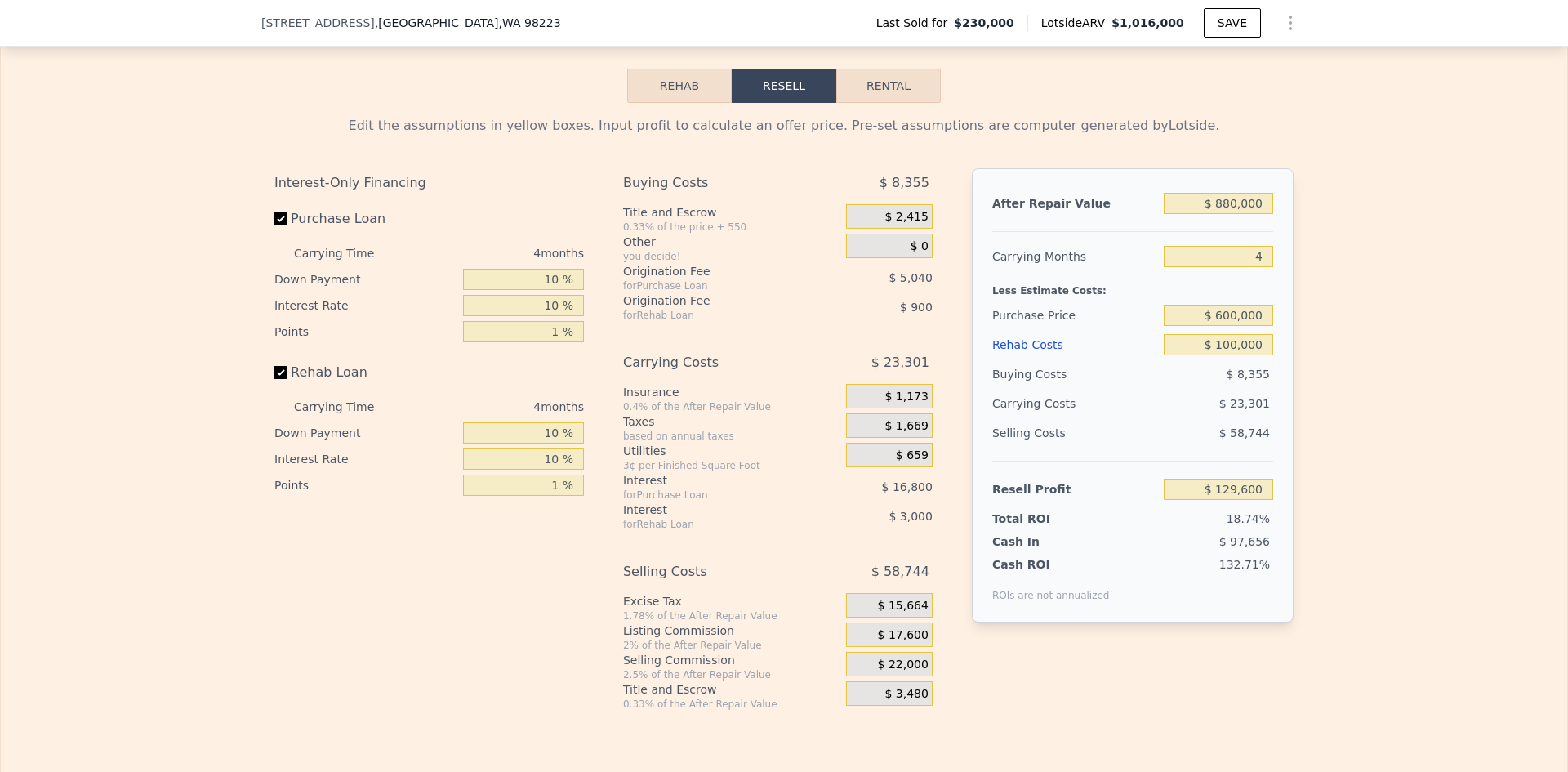
click at [1297, 345] on div "Edit the assumptions in yellow boxes. Input profit to calculate an offer price.…" at bounding box center [784, 406] width 1046 height 608
type input "$ 87,907"
drag, startPoint x: 1228, startPoint y: 338, endPoint x: 1216, endPoint y: 337, distance: 12.0
click at [1216, 326] on input "$ 600,000" at bounding box center [1219, 314] width 109 height 21
type input "$ 560,000"
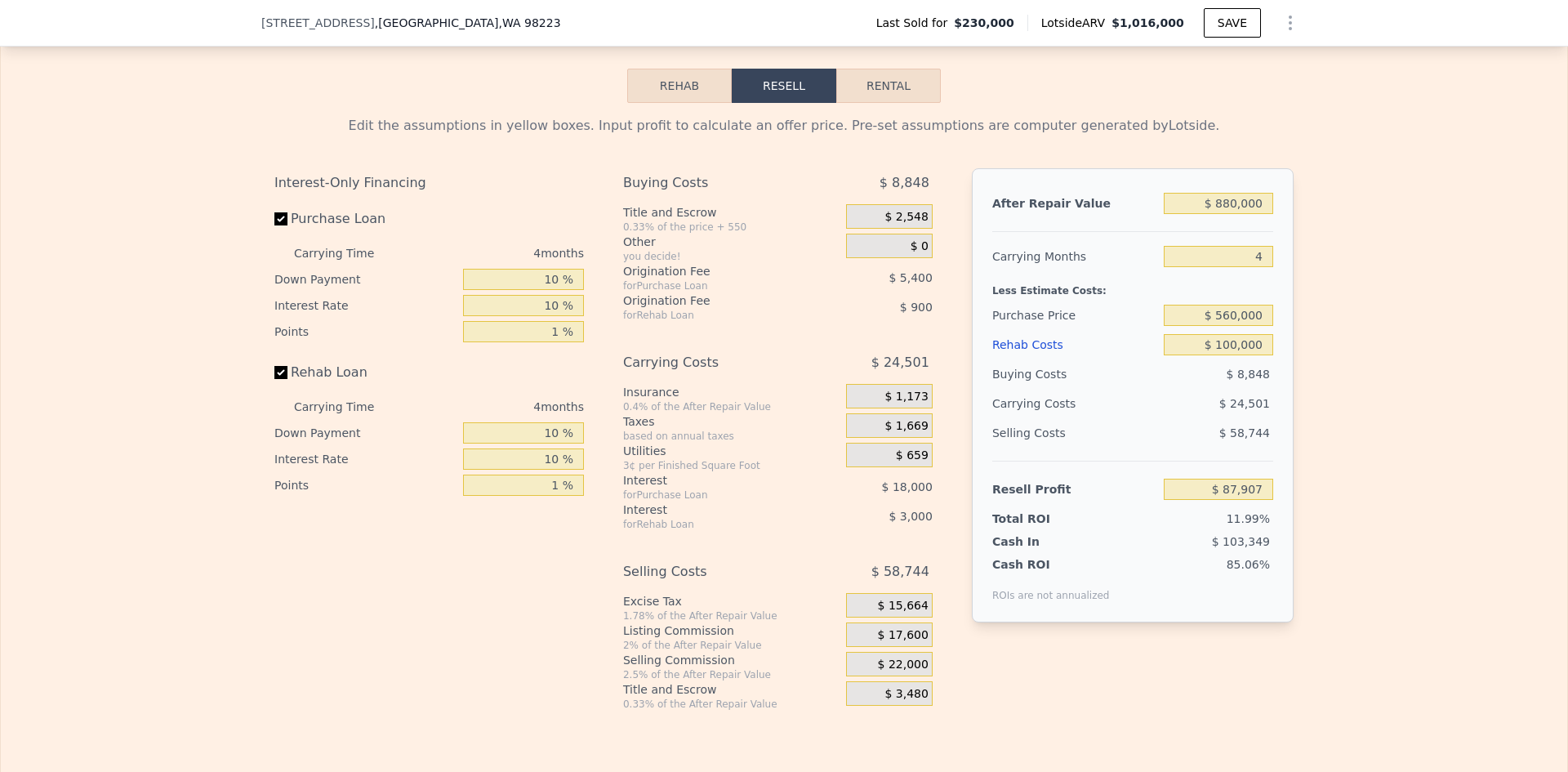
click at [1323, 359] on div "Edit the assumptions in yellow boxes. Input profit to calculate an offer price.…" at bounding box center [784, 406] width 1567 height 608
type input "$ 129,600"
